Goal: Task Accomplishment & Management: Manage account settings

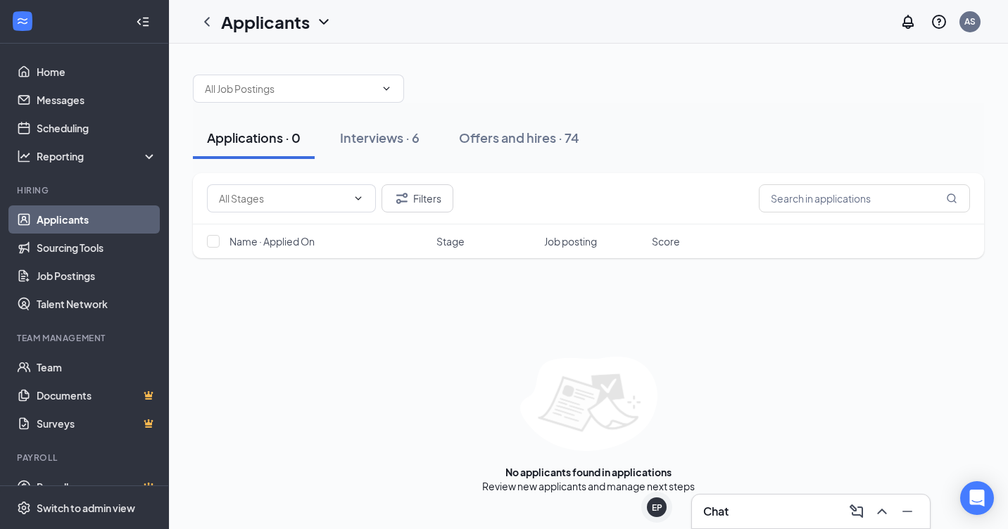
click at [419, 137] on div "Interviews · 6" at bounding box center [380, 138] width 80 height 18
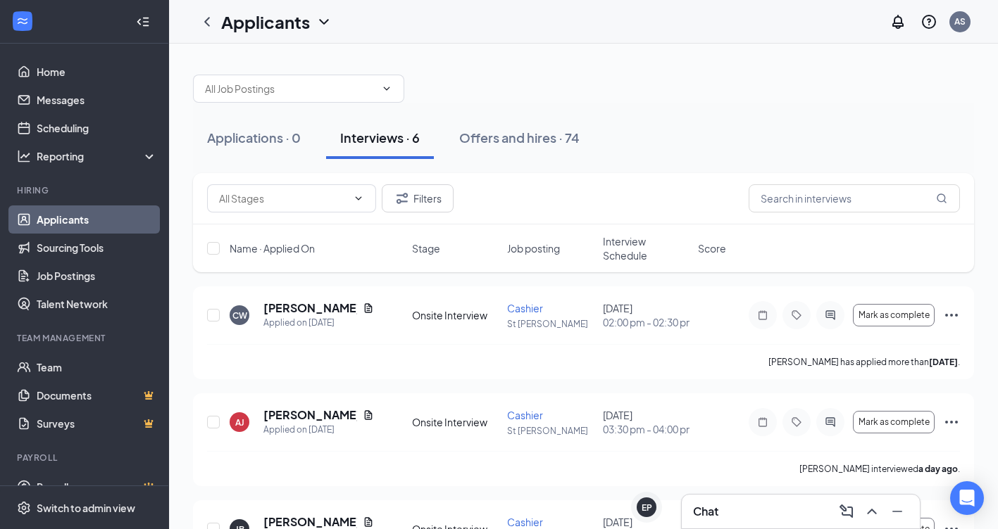
click at [631, 246] on span "Interview Schedule" at bounding box center [646, 248] width 87 height 28
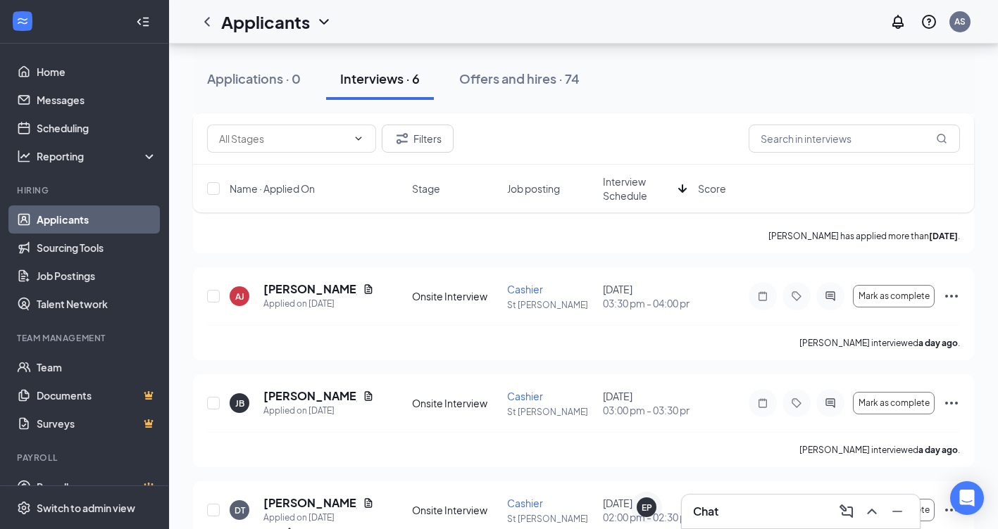
scroll to position [191, 0]
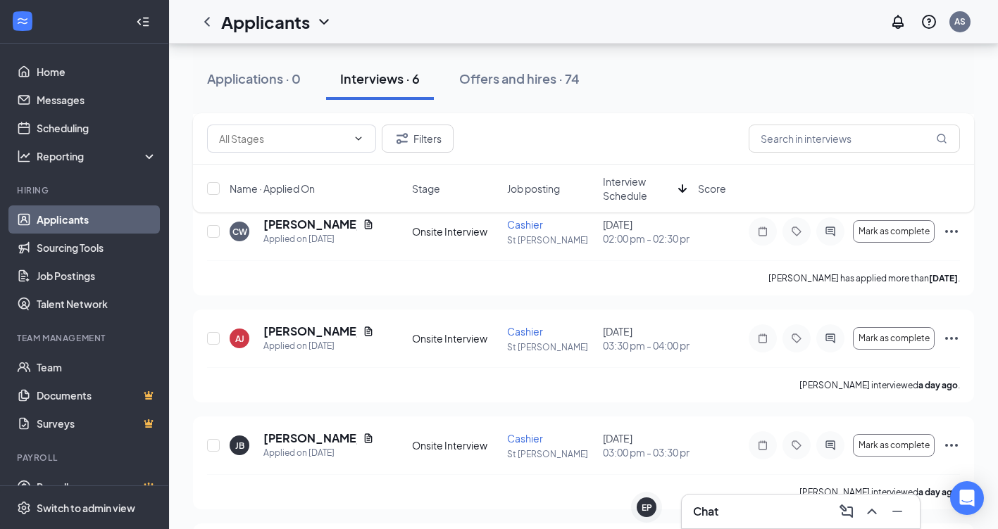
click at [493, 82] on div "Offers and hires · 74" at bounding box center [519, 79] width 120 height 18
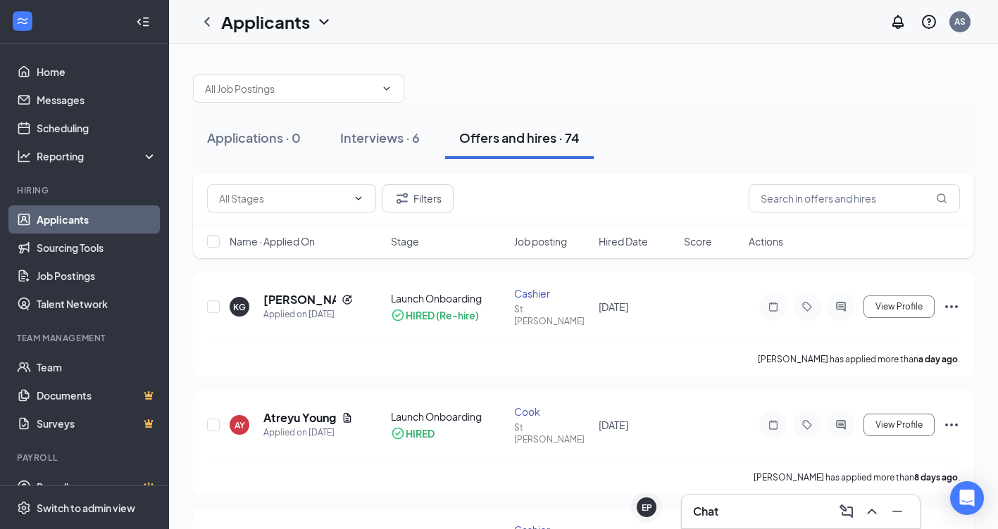
click at [387, 134] on div "Interviews · 6" at bounding box center [380, 138] width 80 height 18
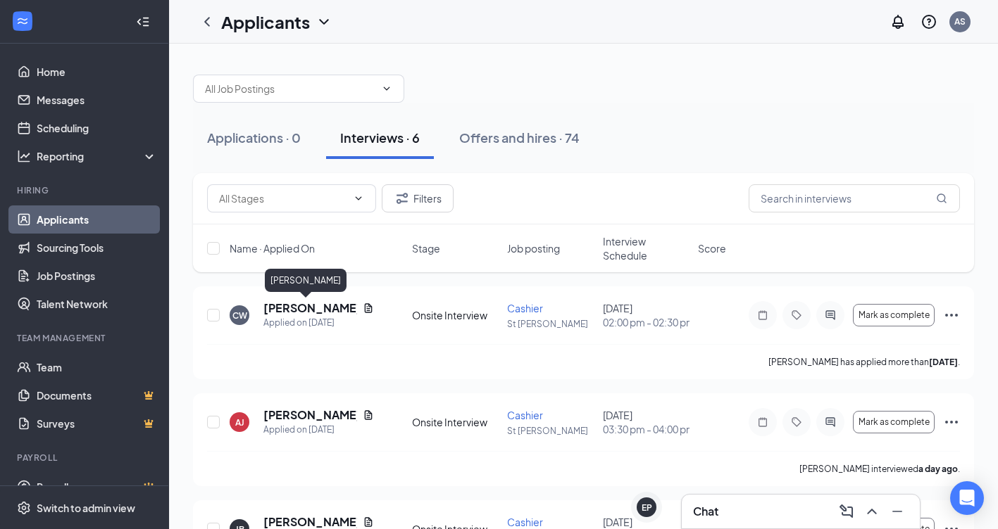
click at [310, 308] on h5 "[PERSON_NAME]" at bounding box center [310, 308] width 94 height 15
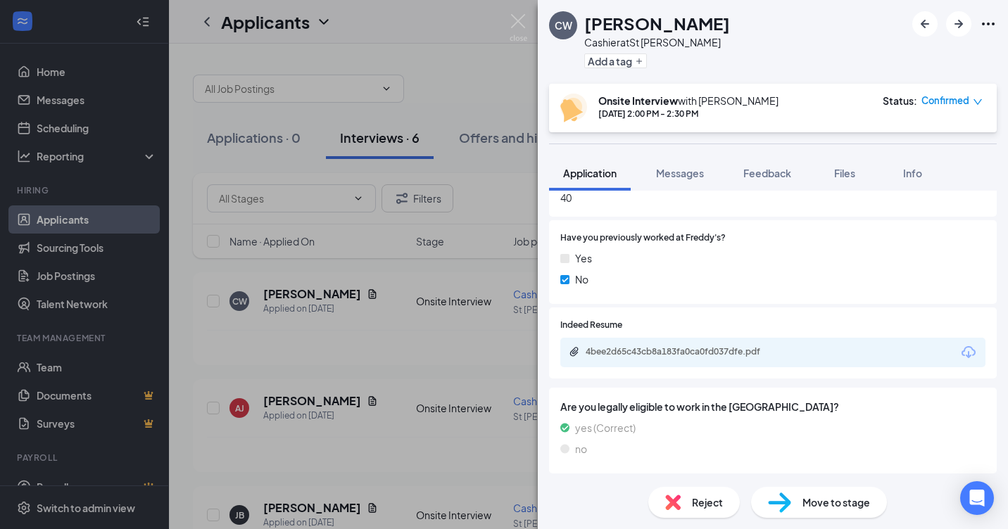
scroll to position [845, 0]
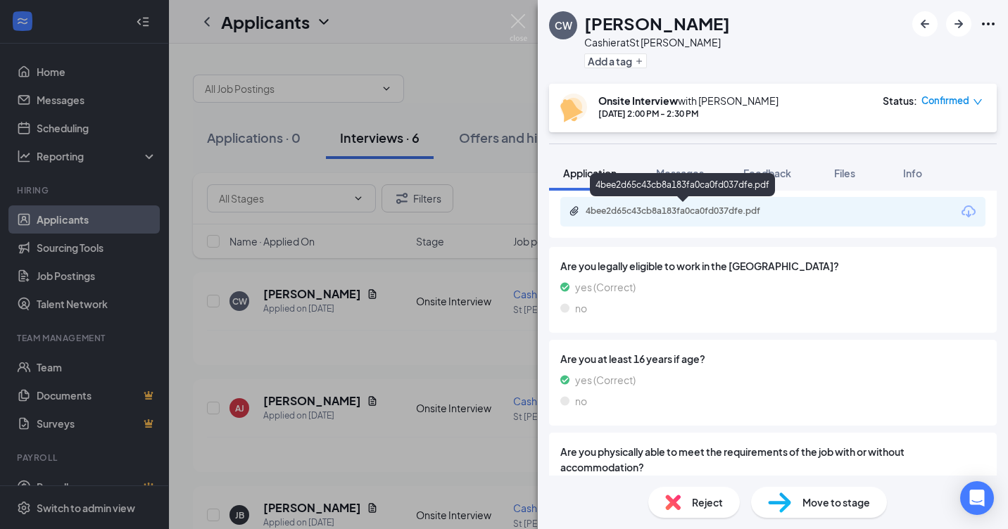
click at [755, 213] on div "4bee2d65c43cb8a183fa0ca0fd037dfe.pdf" at bounding box center [684, 211] width 197 height 11
click at [522, 18] on img at bounding box center [519, 27] width 18 height 27
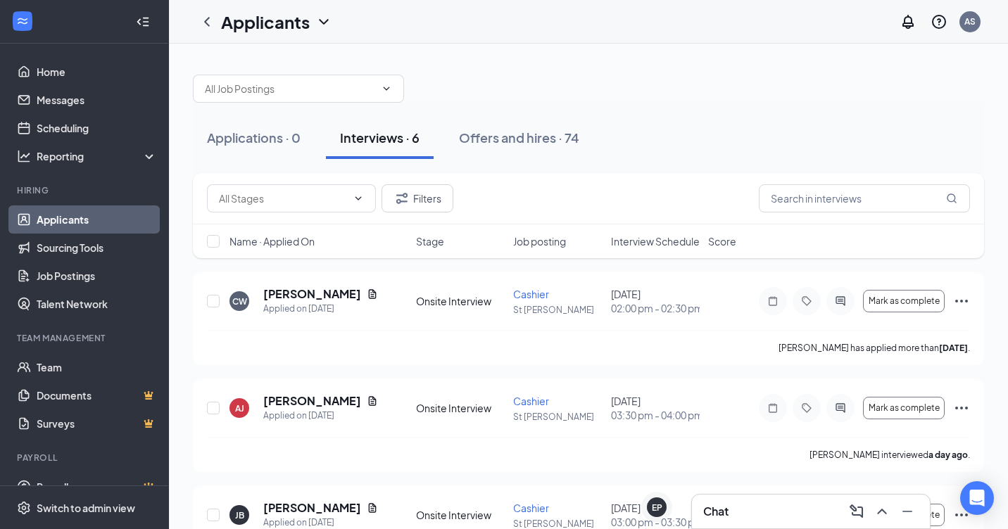
click at [326, 409] on h5 "[PERSON_NAME]" at bounding box center [312, 401] width 98 height 15
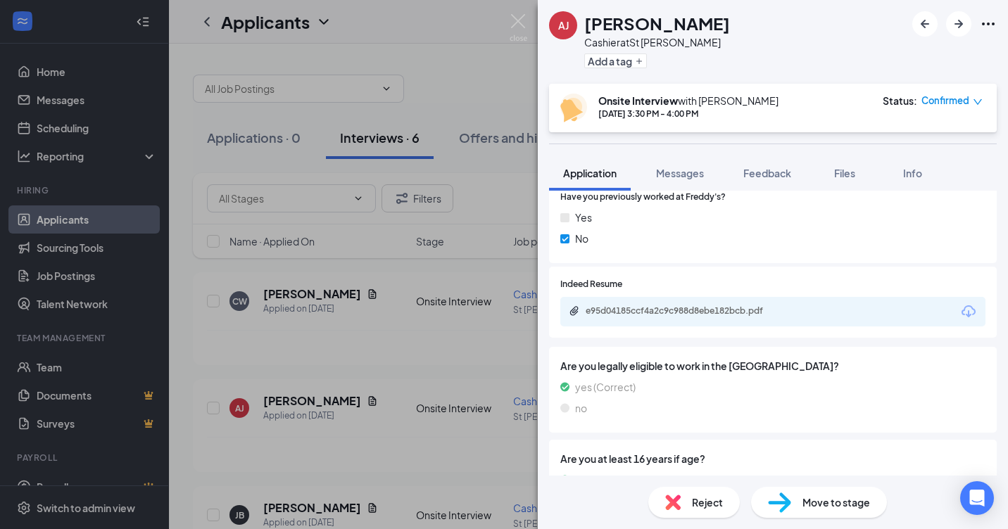
scroll to position [774, 0]
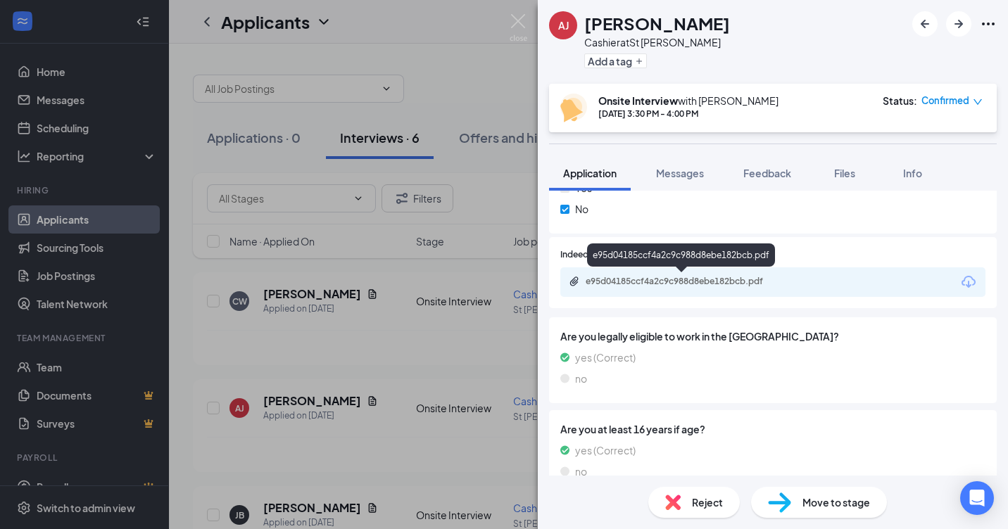
click at [782, 282] on div "e95d04185ccf4a2c9c988d8ebe182bcb.pdf" at bounding box center [684, 281] width 197 height 11
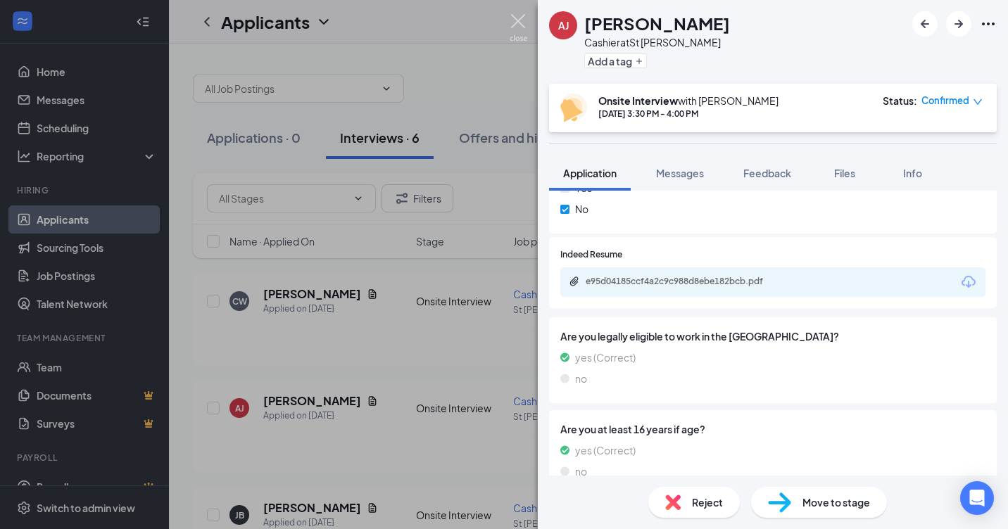
click at [521, 23] on img at bounding box center [519, 27] width 18 height 27
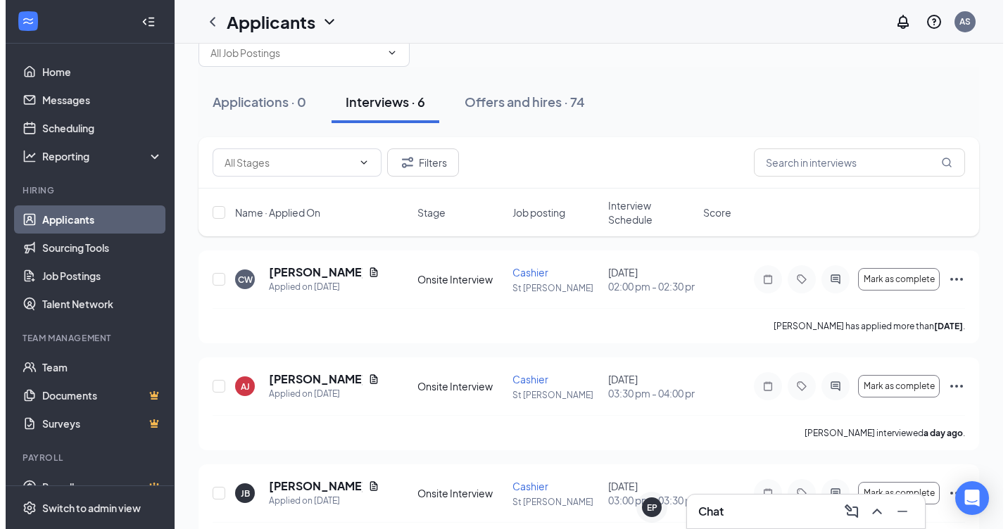
scroll to position [70, 0]
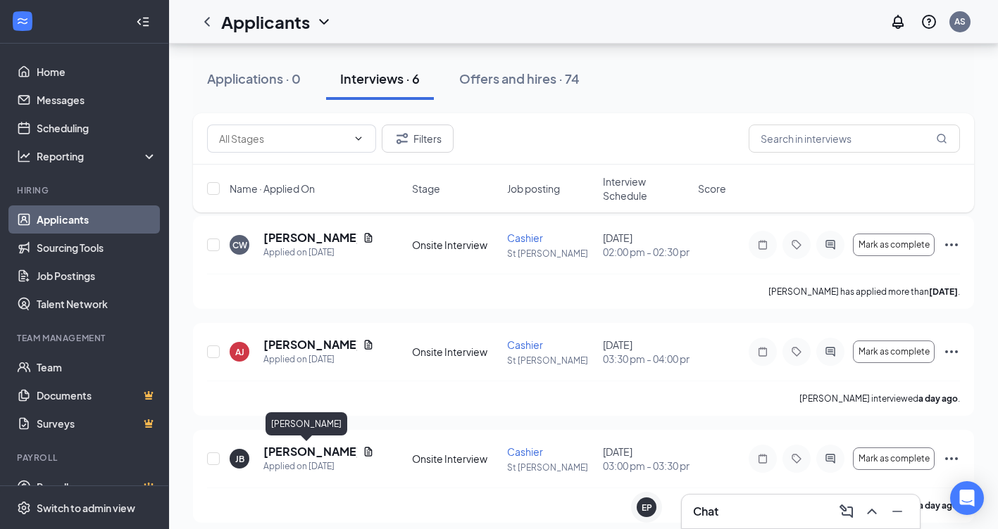
click at [294, 451] on h5 "[PERSON_NAME]" at bounding box center [310, 451] width 94 height 15
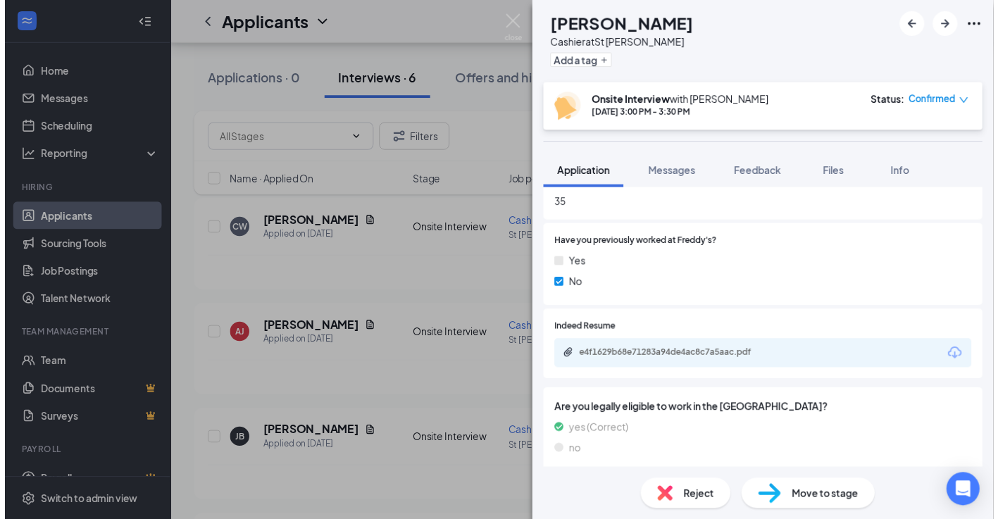
scroll to position [704, 0]
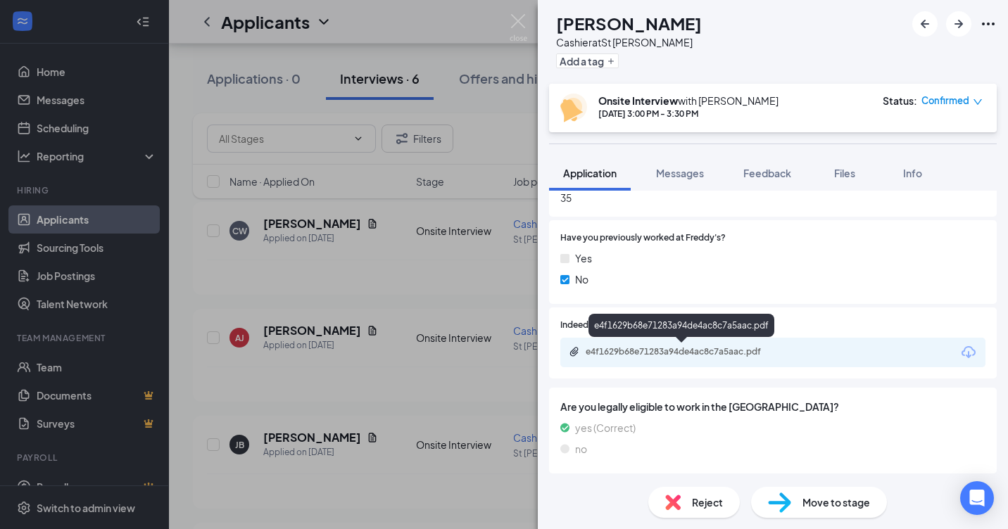
click at [714, 356] on div "e4f1629b68e71283a94de4ac8c7a5aac.pdf" at bounding box center [684, 351] width 197 height 11
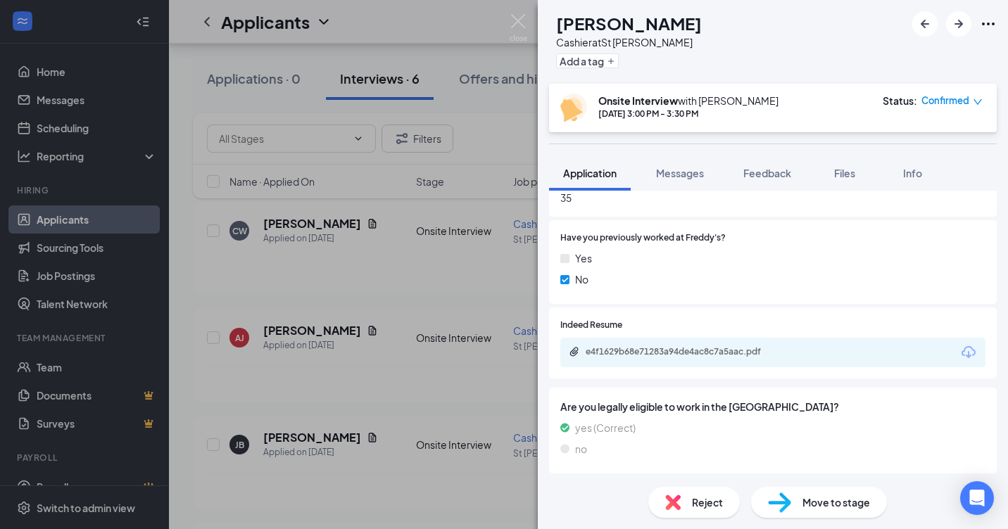
click at [522, 18] on img at bounding box center [519, 27] width 18 height 27
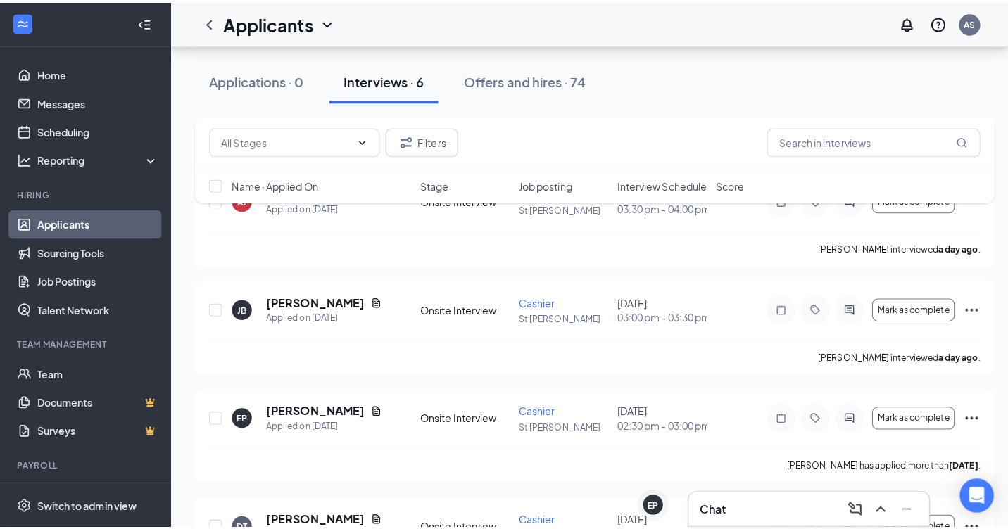
scroll to position [282, 0]
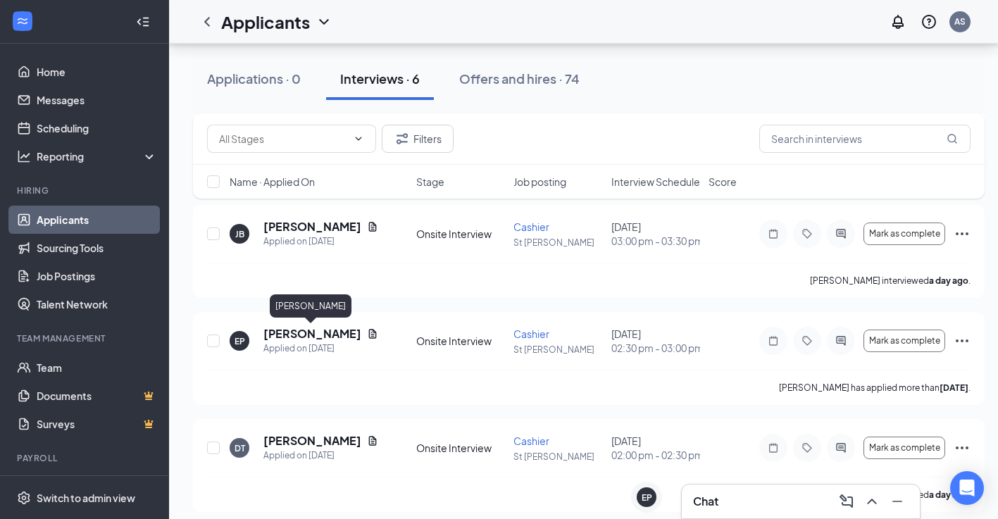
click at [283, 335] on h5 "[PERSON_NAME]" at bounding box center [312, 333] width 98 height 15
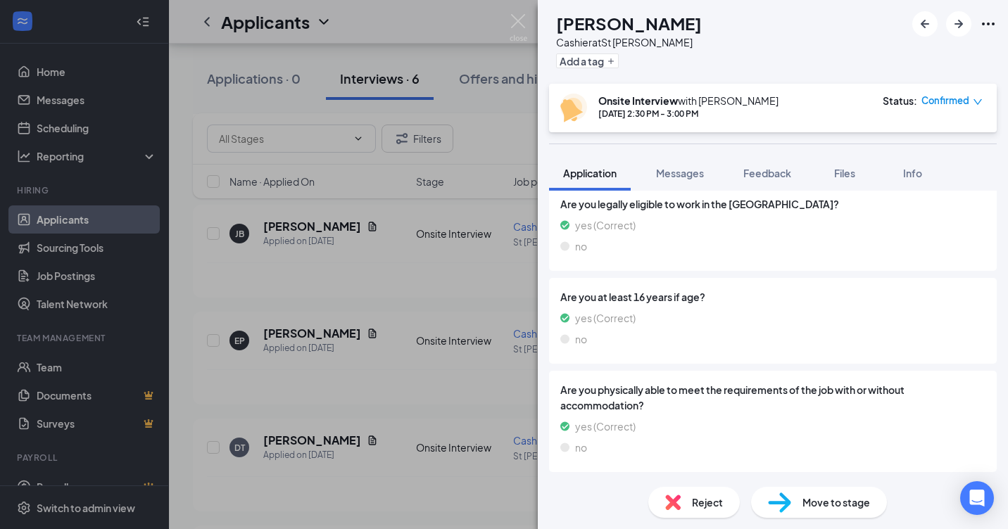
scroll to position [766, 0]
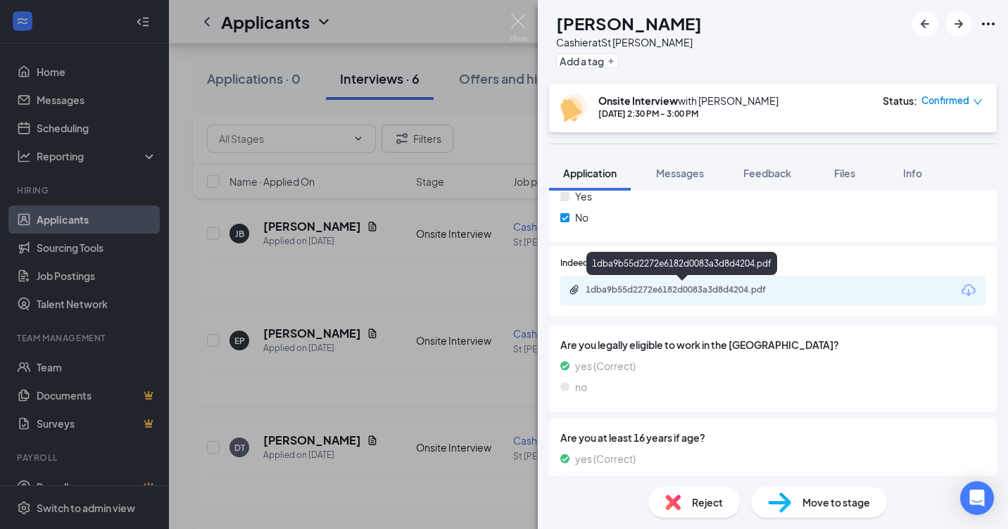
click at [641, 290] on div "1dba9b55d2272e6182d0083a3d8d4204.pdf" at bounding box center [684, 289] width 197 height 11
